Goal: Task Accomplishment & Management: Complete application form

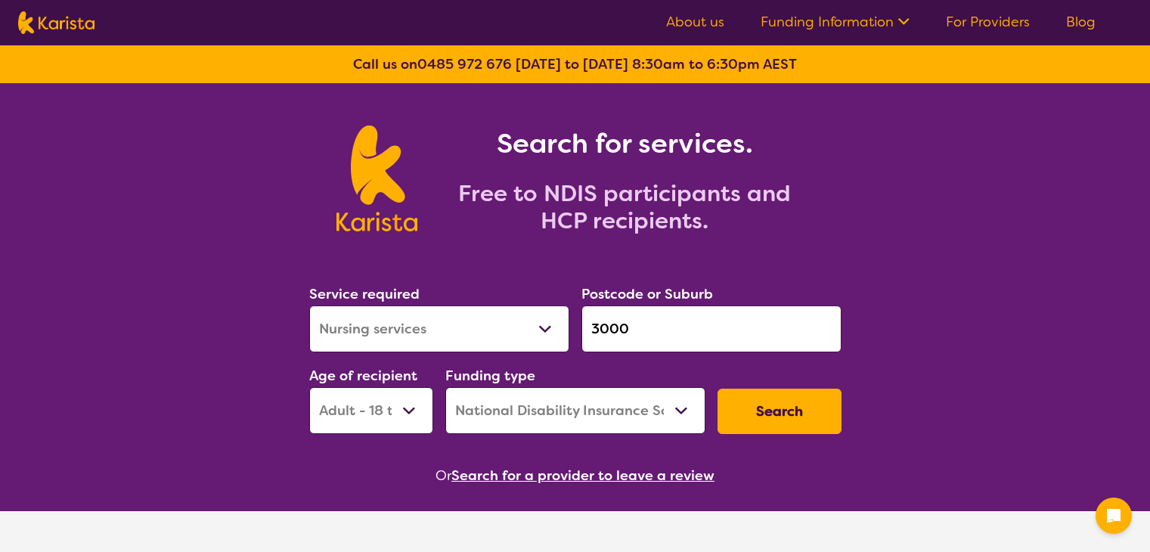
select select "Nursing services"
select select "AD"
select select "NDIS"
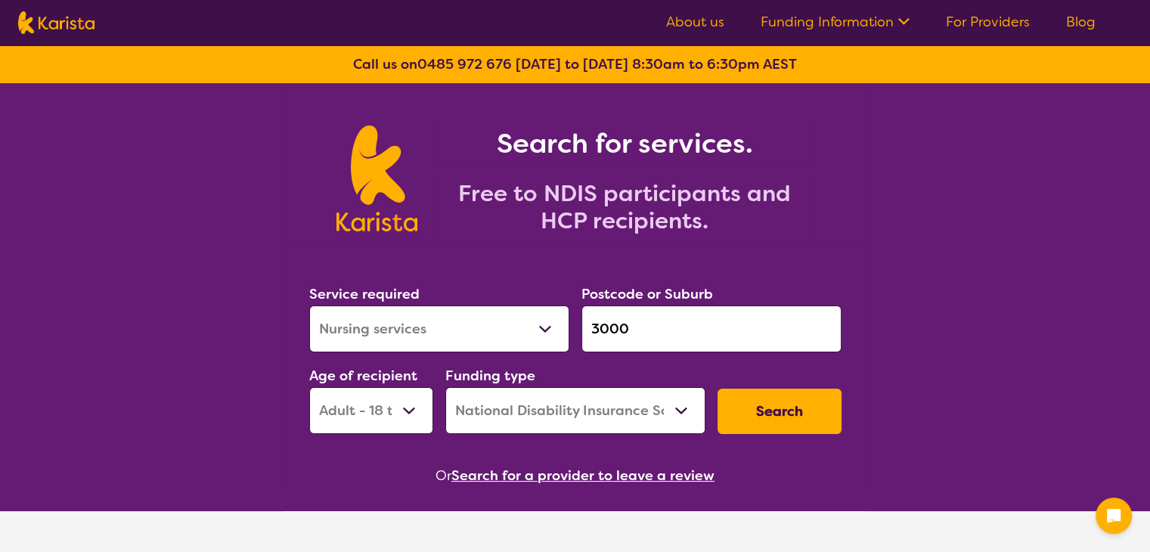
click at [967, 16] on link "For Providers" at bounding box center [987, 22] width 84 height 18
